Goal: Check status: Check status

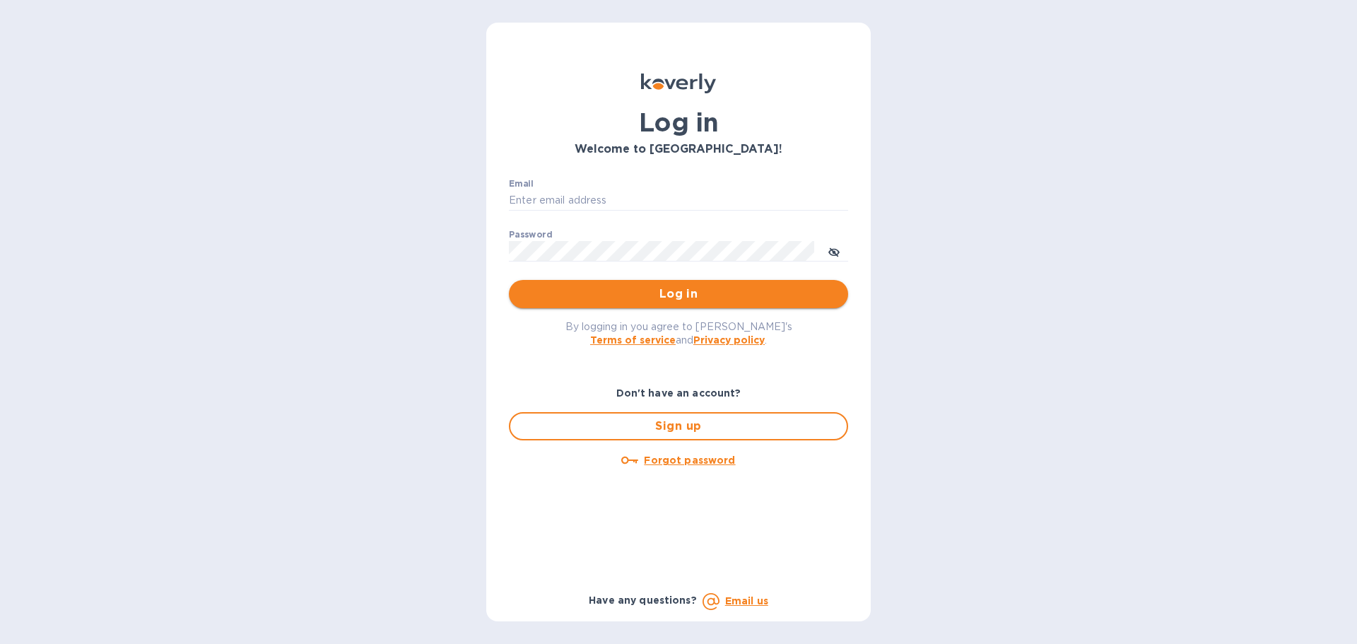
type input "[EMAIL_ADDRESS][DOMAIN_NAME]"
click at [667, 291] on span "Log in" at bounding box center [678, 294] width 317 height 17
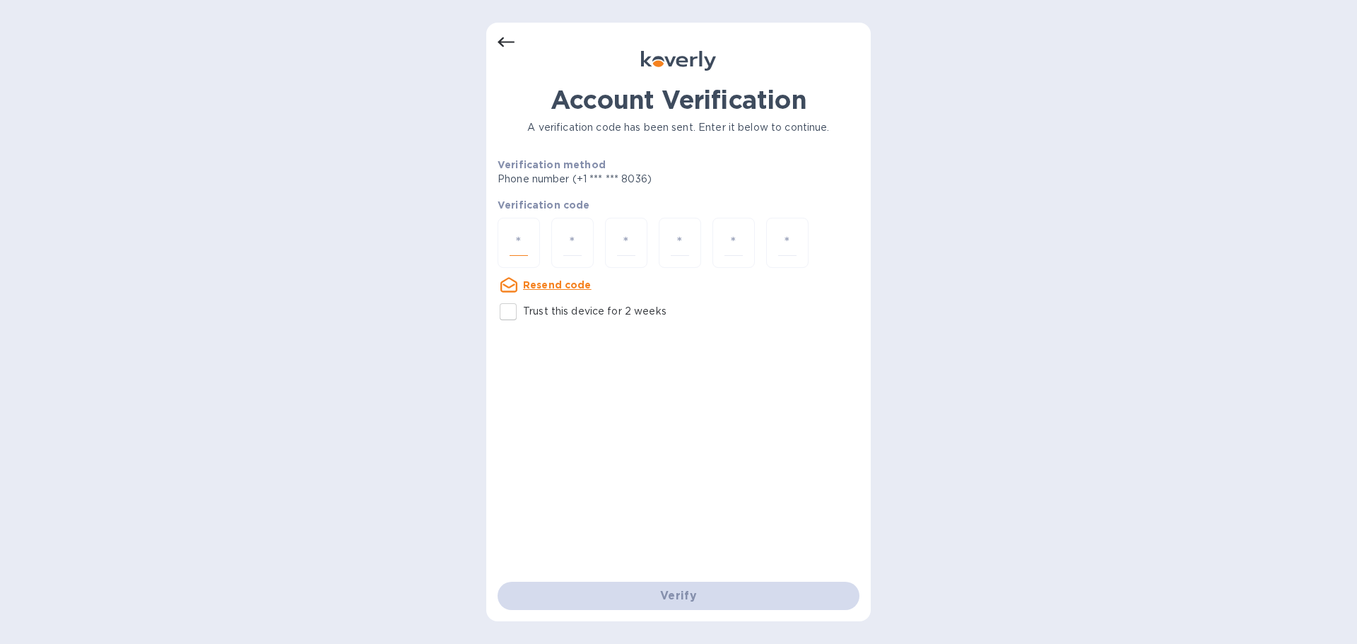
drag, startPoint x: 518, startPoint y: 243, endPoint x: 549, endPoint y: 266, distance: 38.9
paste input "6"
type input "6"
type input "2"
type input "3"
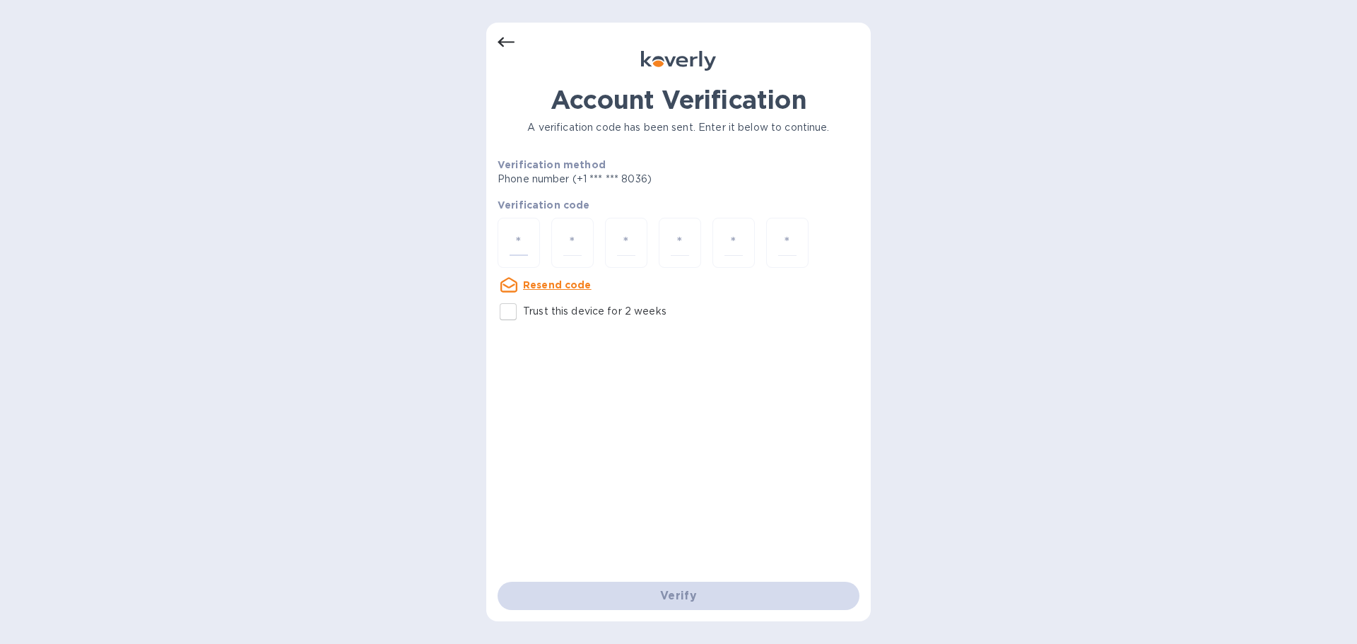
type input "9"
type input "3"
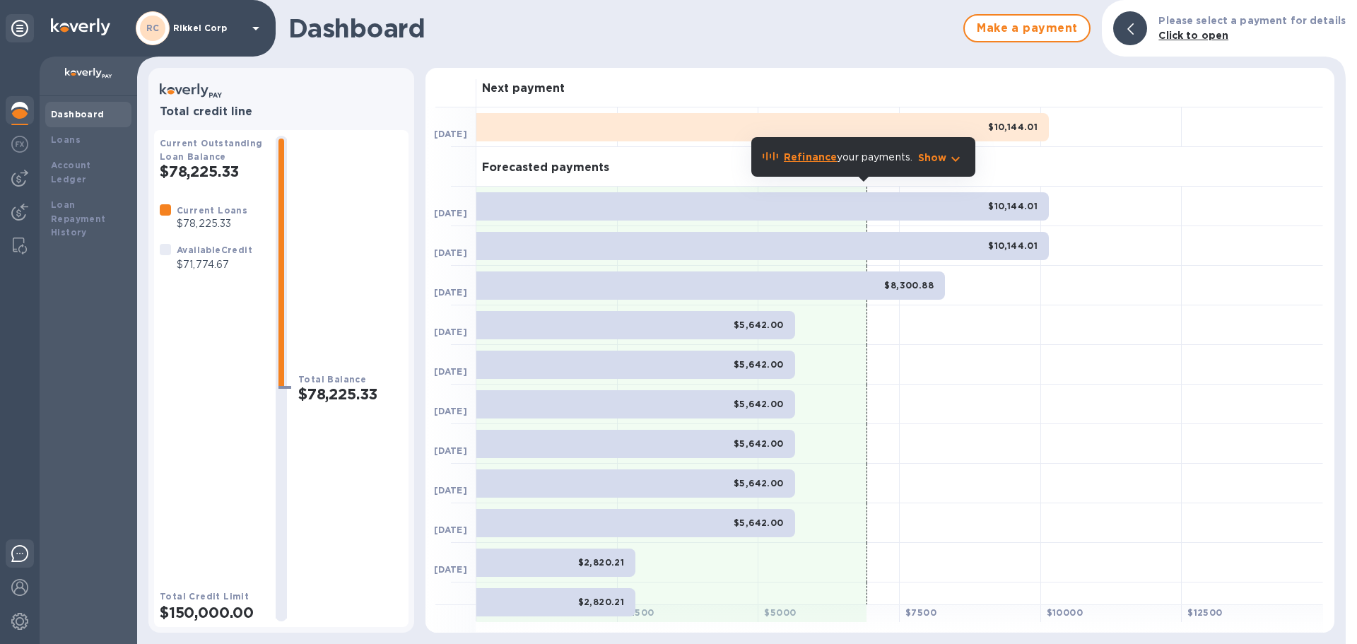
click at [12, 562] on div at bounding box center [20, 555] width 28 height 33
click at [824, 122] on div "$10,144.01" at bounding box center [763, 127] width 573 height 28
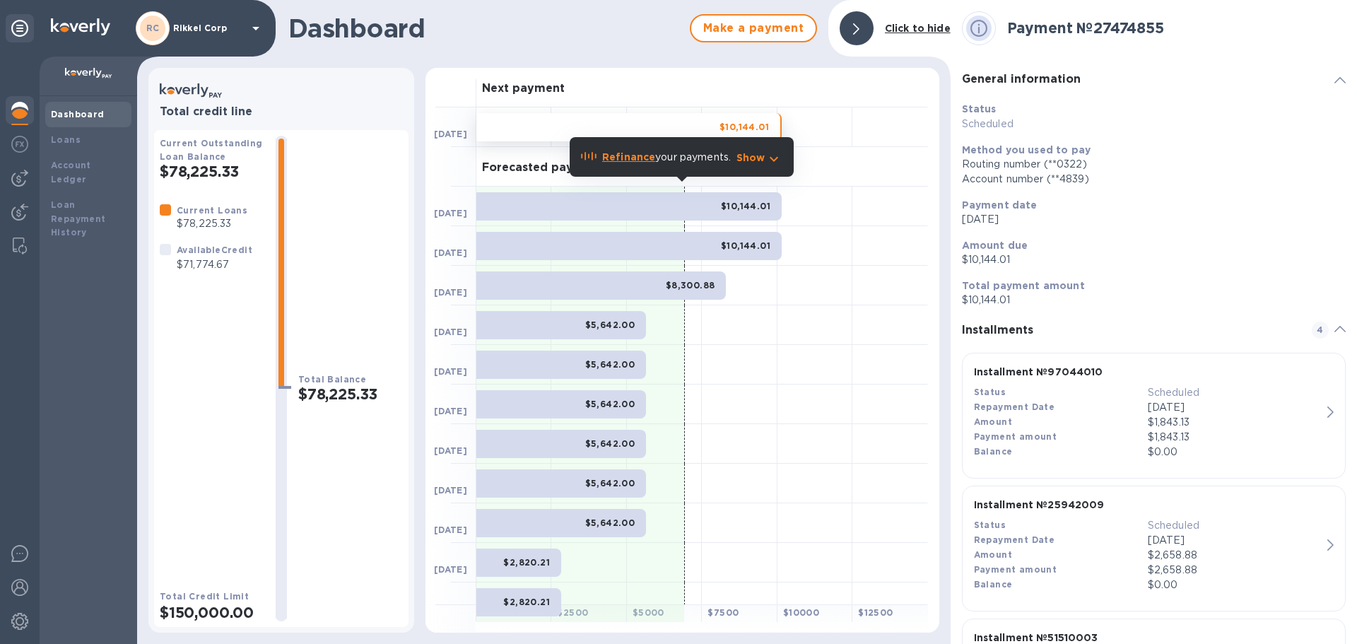
click at [688, 127] on div "Refinance your payments. Show" at bounding box center [682, 156] width 224 height 59
click at [744, 128] on div "Refinance your payments. Show" at bounding box center [682, 156] width 224 height 59
click at [615, 159] on b "Refinance" at bounding box center [628, 156] width 53 height 11
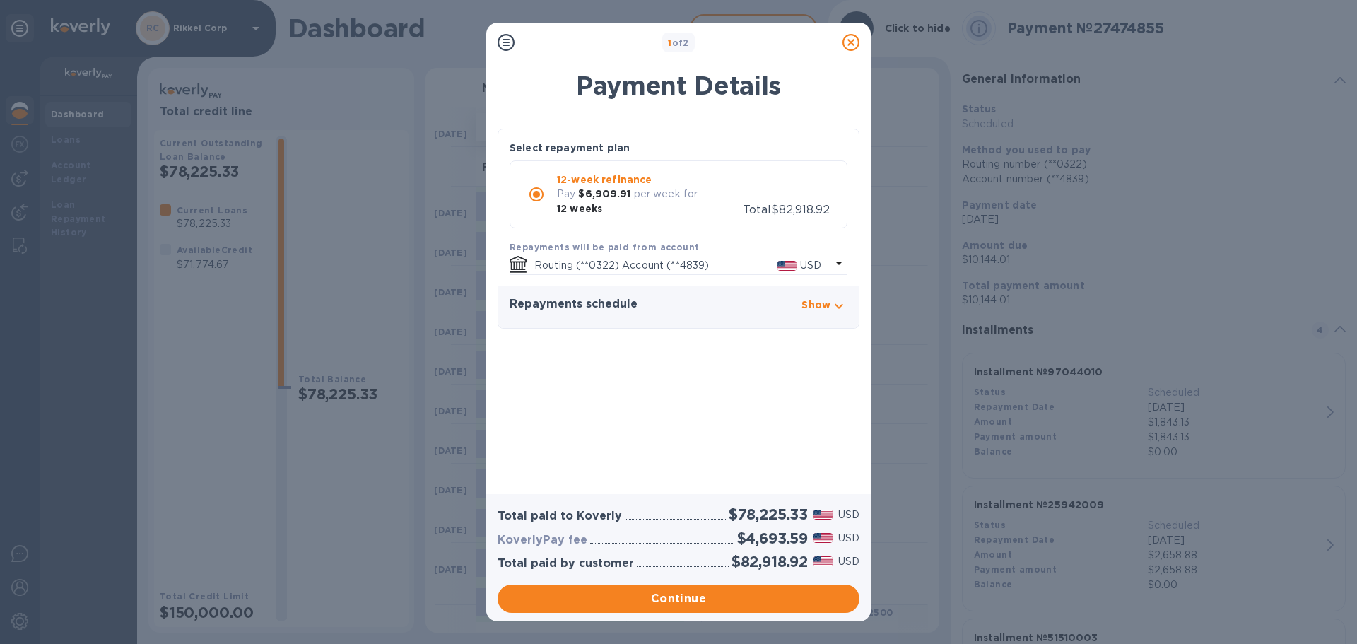
click at [851, 41] on icon at bounding box center [851, 42] width 17 height 17
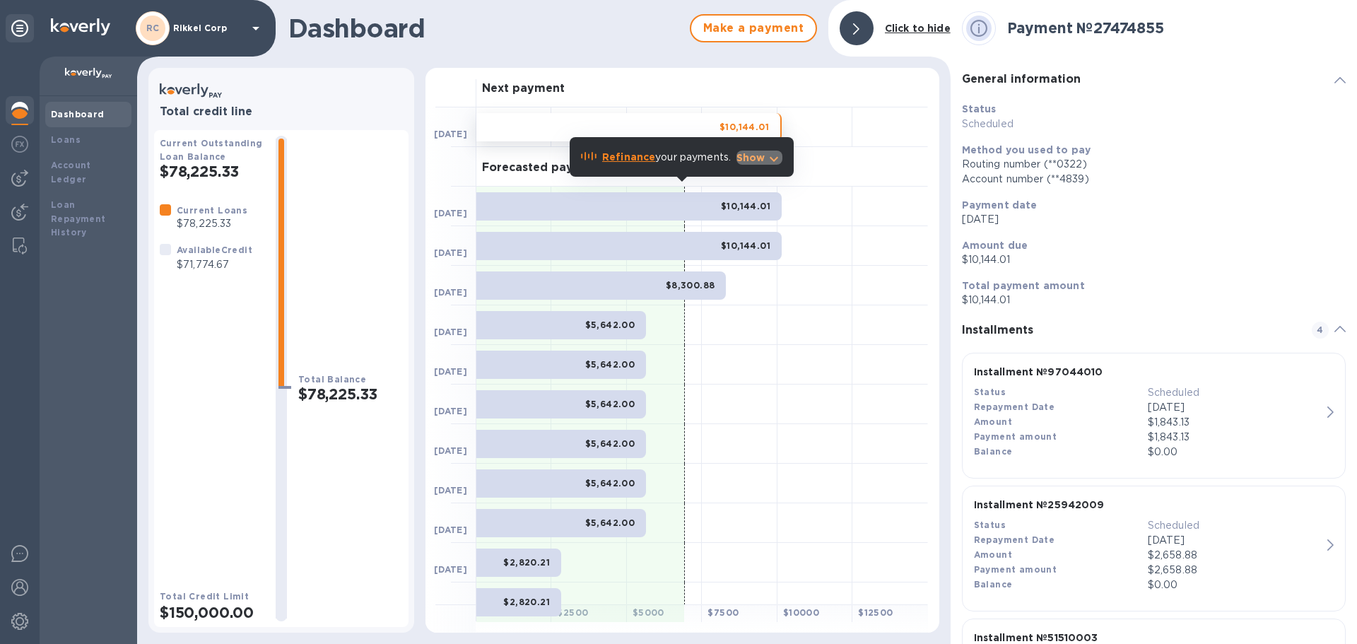
click at [775, 159] on icon "button" at bounding box center [774, 159] width 17 height 17
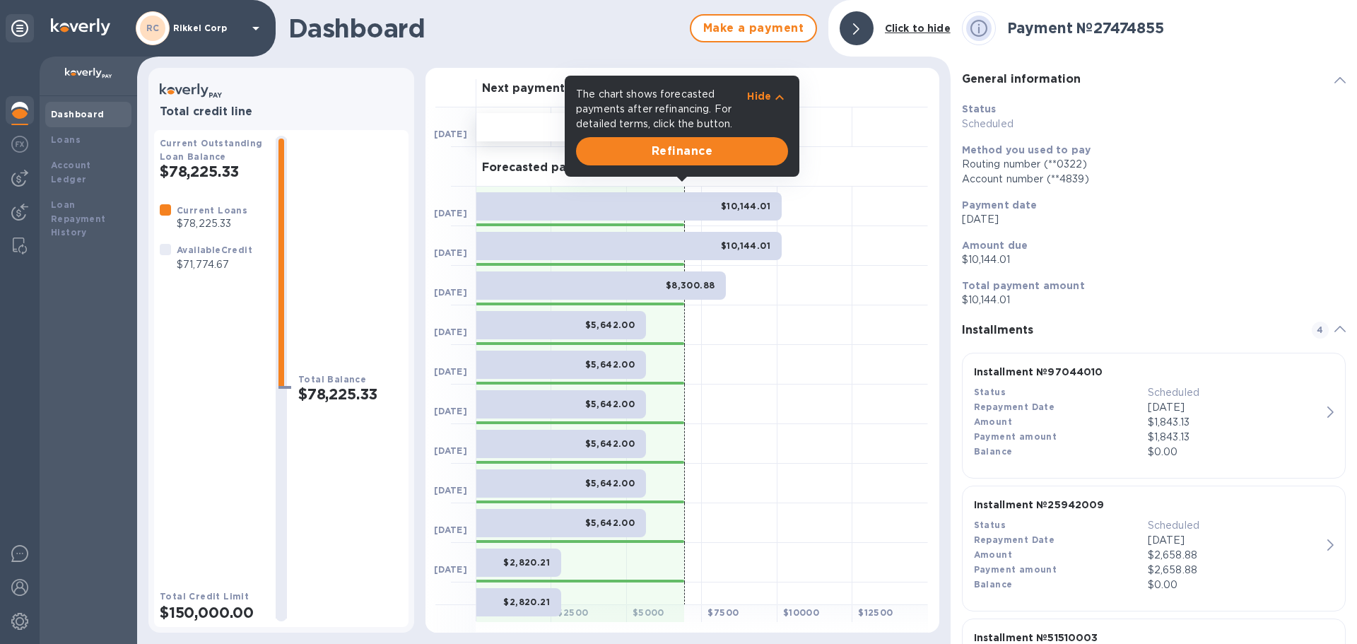
click at [843, 302] on div at bounding box center [815, 286] width 75 height 40
click at [863, 30] on div at bounding box center [857, 28] width 34 height 34
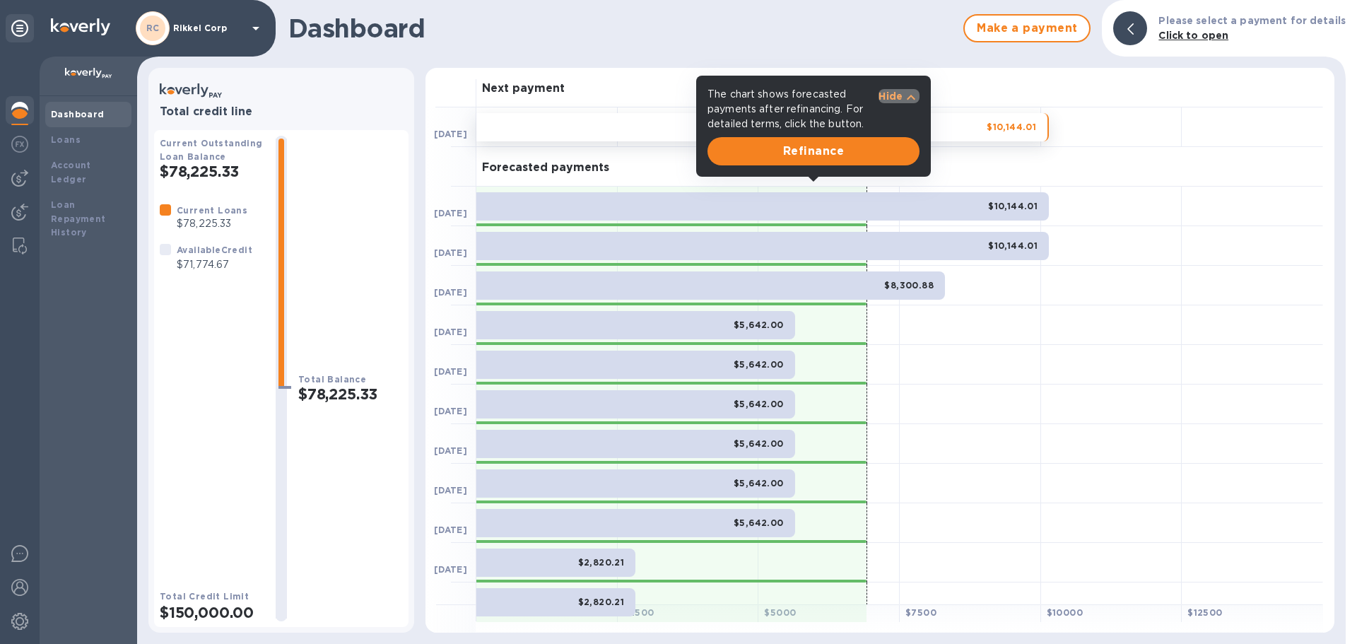
click at [906, 93] on icon "button" at bounding box center [911, 97] width 17 height 17
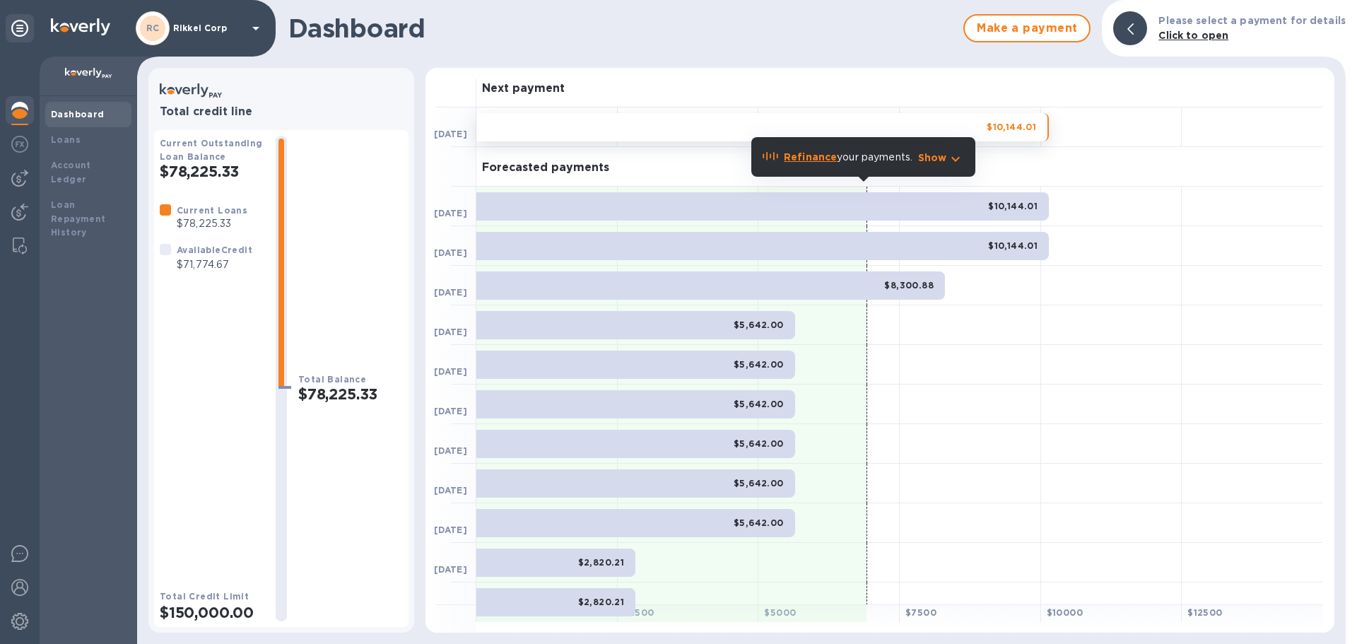
click at [1111, 163] on div "Forecasted payments" at bounding box center [900, 167] width 847 height 40
click at [1029, 132] on b "$10,144.01" at bounding box center [1011, 127] width 49 height 11
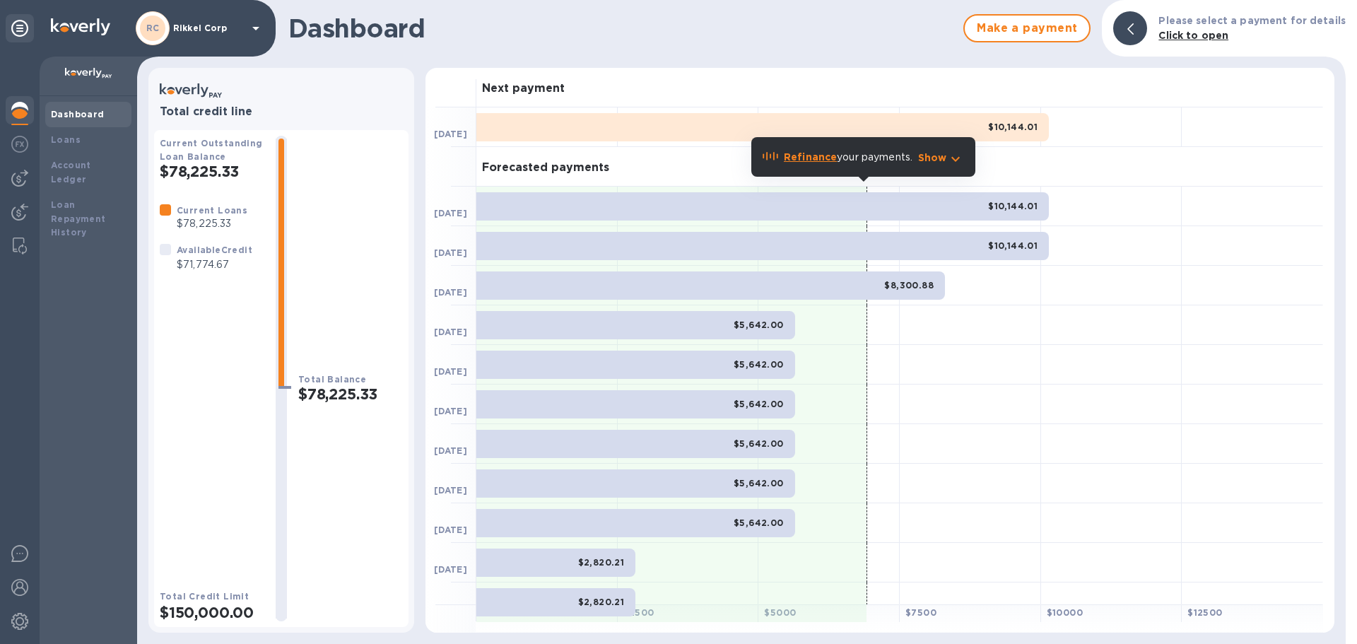
click at [1021, 125] on b "$10,144.01" at bounding box center [1012, 127] width 49 height 11
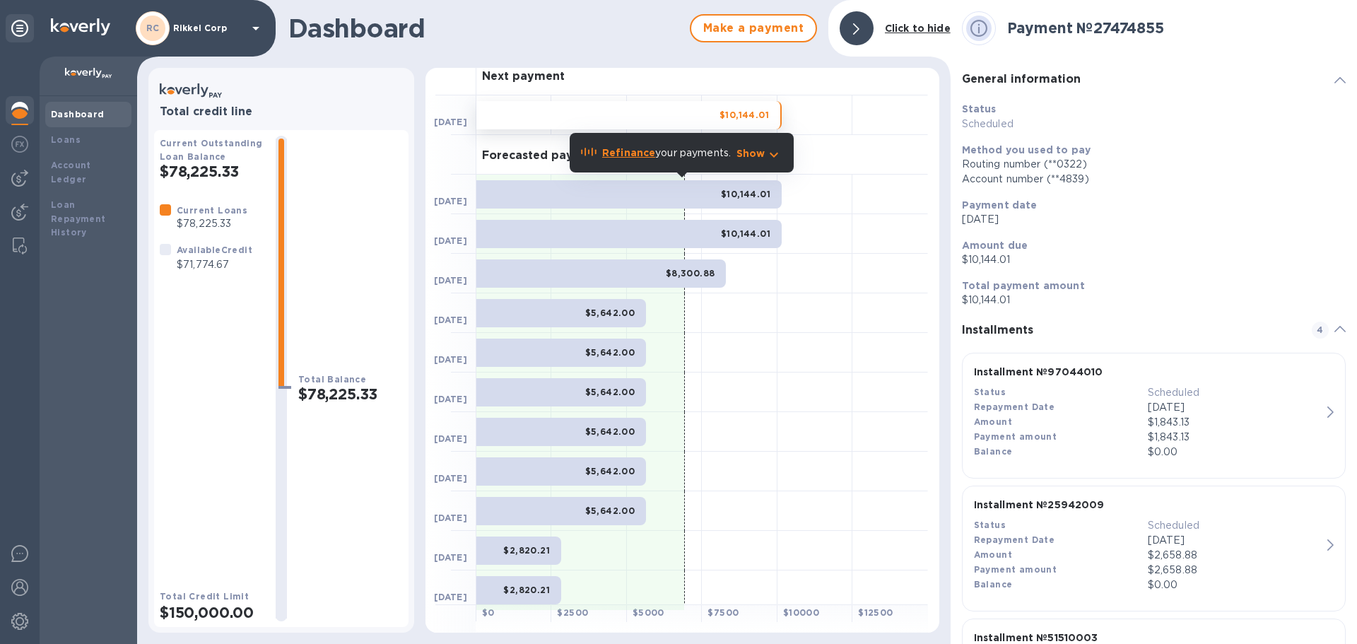
scroll to position [18, 0]
